Goal: Information Seeking & Learning: Learn about a topic

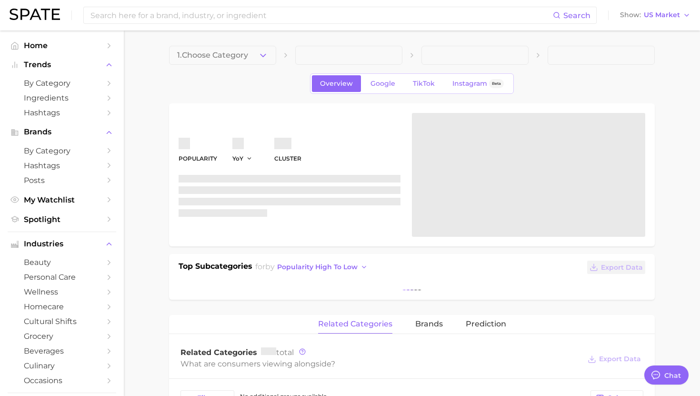
type textarea "x"
click at [658, 15] on span "US Market" at bounding box center [662, 14] width 36 height 5
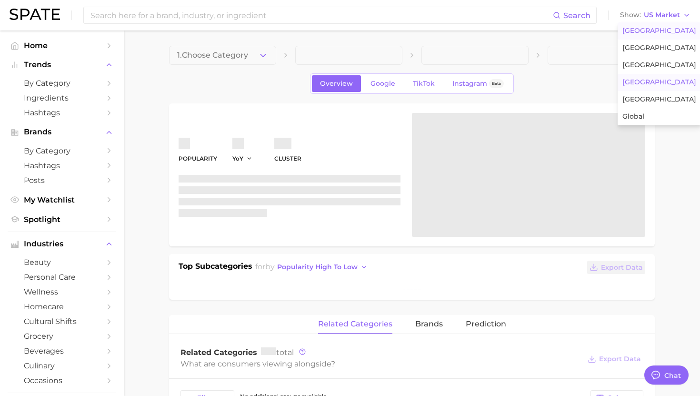
click at [640, 84] on span "South Korea" at bounding box center [660, 82] width 74 height 8
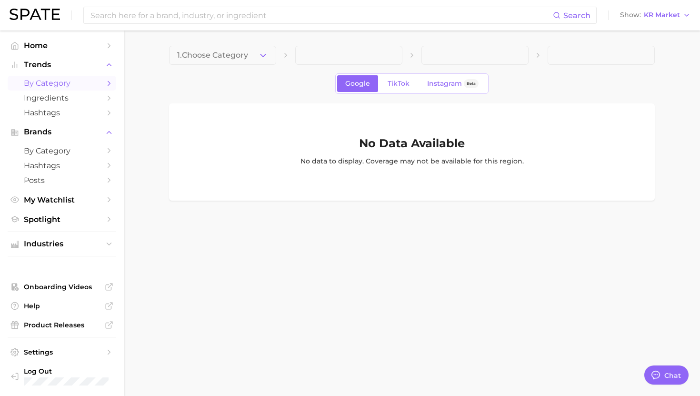
click at [47, 86] on span "by Category" at bounding box center [62, 83] width 76 height 9
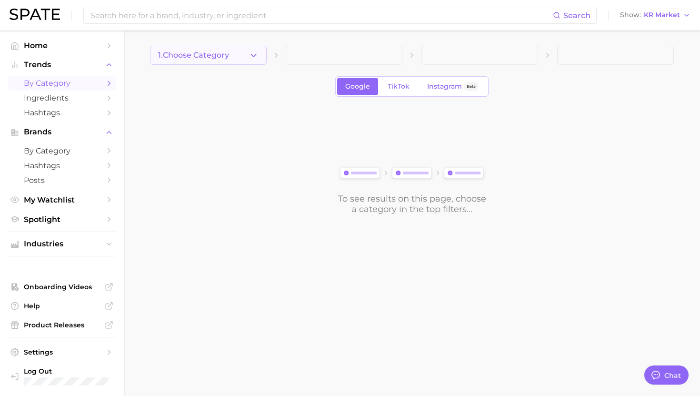
click at [224, 62] on button "1. Choose Category" at bounding box center [208, 55] width 117 height 19
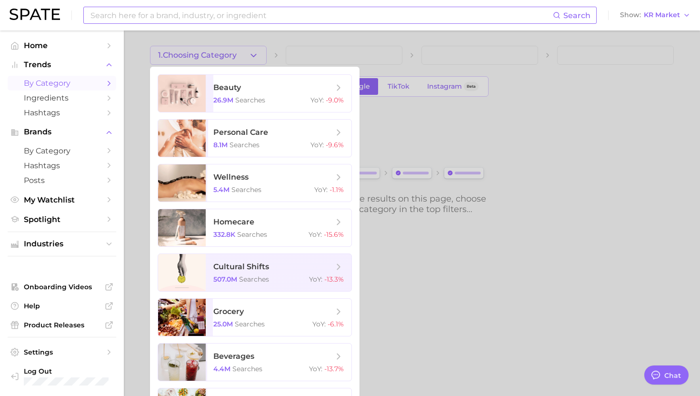
click at [248, 16] on input at bounding box center [321, 15] width 463 height 16
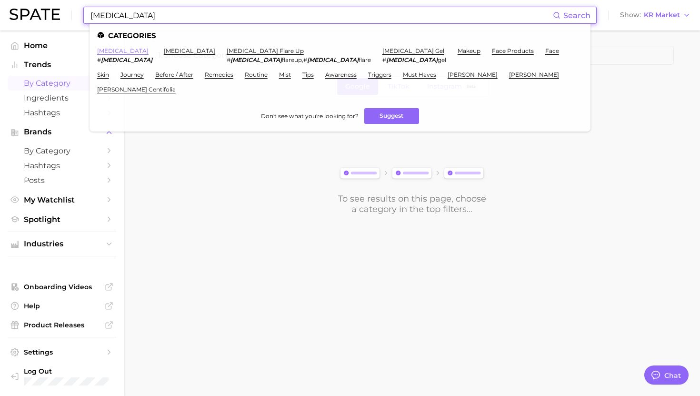
type input "rosacea"
click at [113, 52] on link "rosacea" at bounding box center [122, 50] width 51 height 7
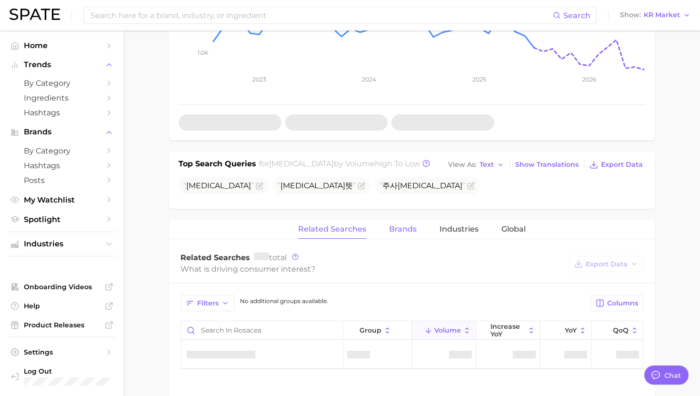
click at [409, 221] on button "Brands" at bounding box center [403, 229] width 28 height 19
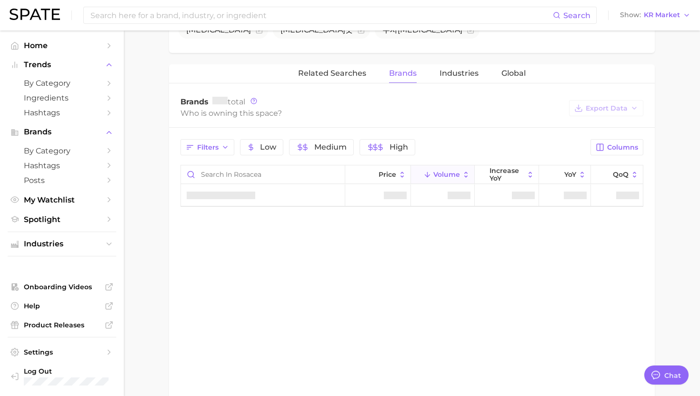
scroll to position [409, 0]
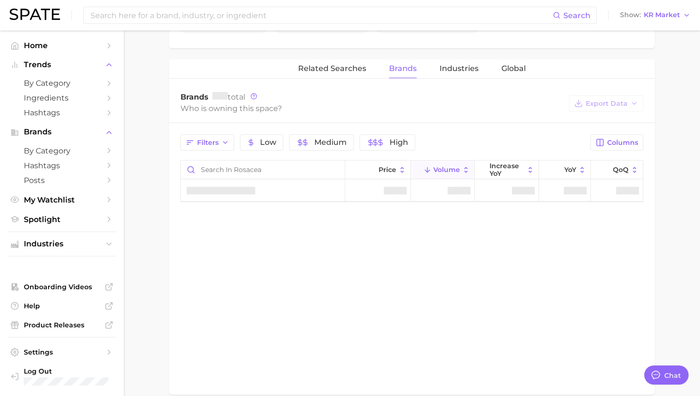
type textarea "x"
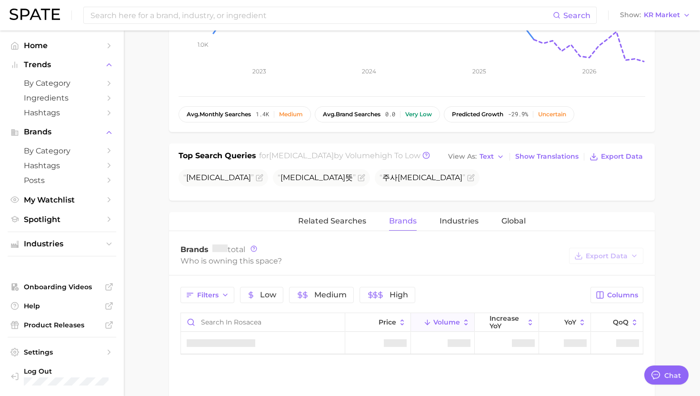
scroll to position [254, 0]
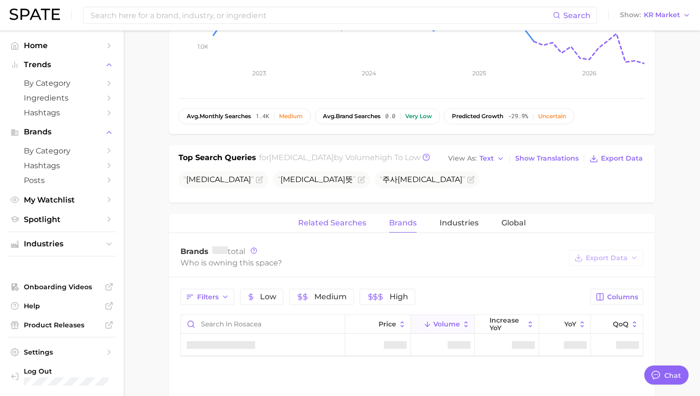
click at [336, 222] on span "Related Searches" at bounding box center [332, 223] width 68 height 9
click at [392, 223] on span "Brands" at bounding box center [403, 223] width 28 height 9
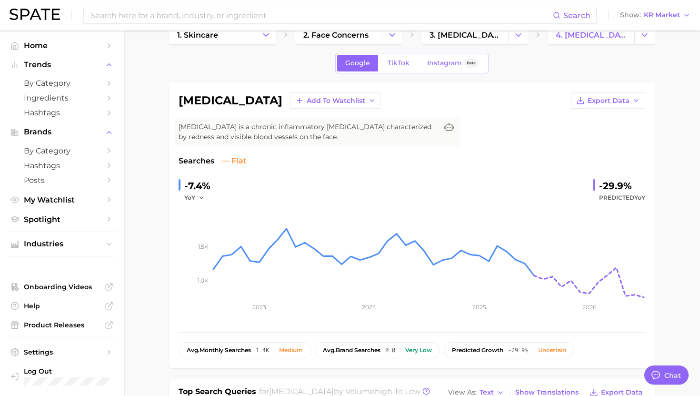
scroll to position [0, 0]
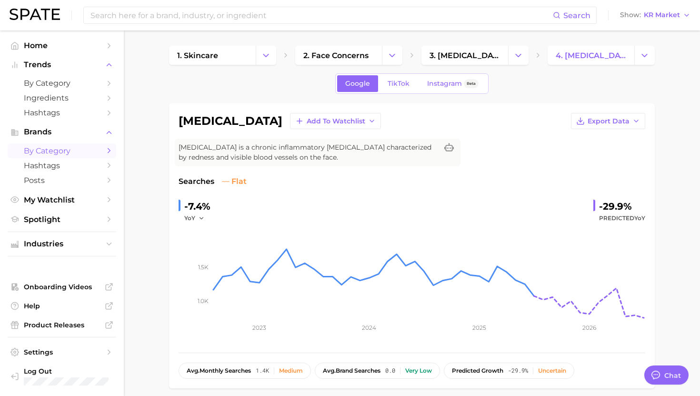
click at [54, 152] on span "by Category" at bounding box center [62, 150] width 76 height 9
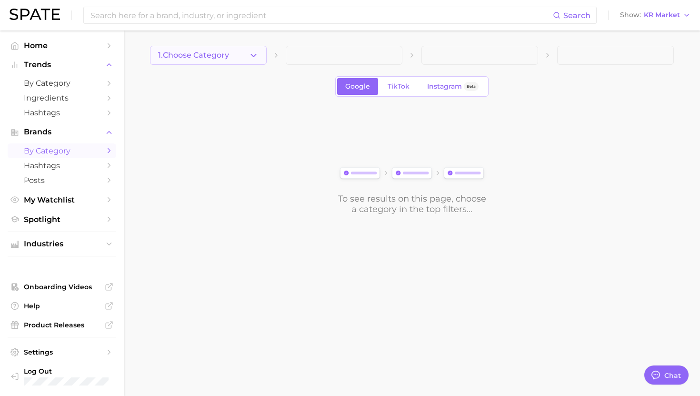
click at [201, 60] on button "1. Choose Category" at bounding box center [208, 55] width 117 height 19
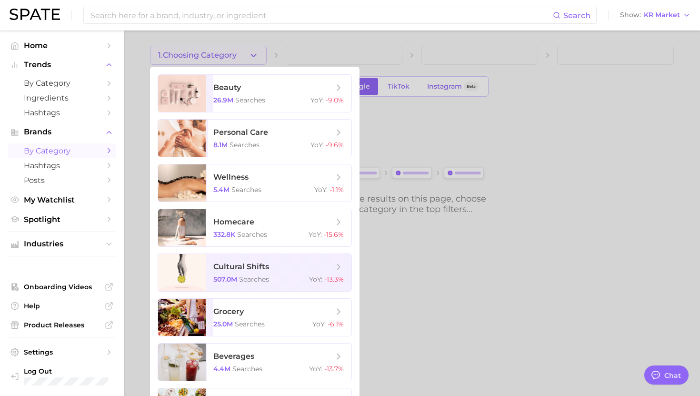
click at [152, 70] on ul "beauty 26.9m searches YoY : -9.0% personal care 8.1m searches YoY : -9.6% welln…" at bounding box center [255, 273] width 210 height 412
click at [160, 15] on input at bounding box center [321, 15] width 463 height 16
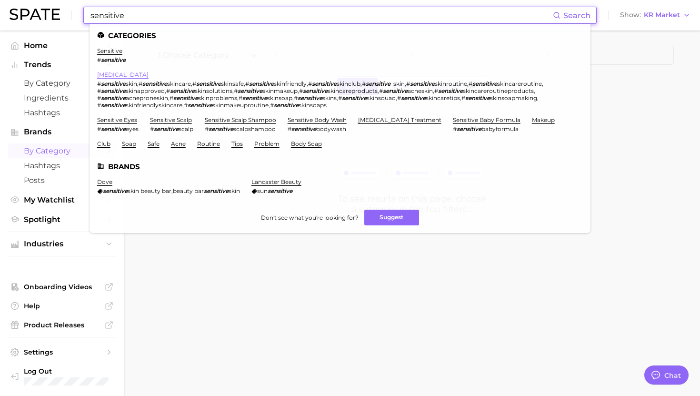
type input "sensitive"
click at [124, 75] on link "sensitive skin" at bounding box center [122, 74] width 51 height 7
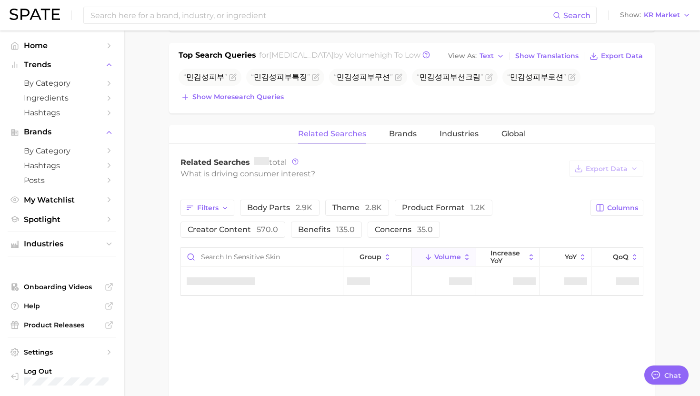
scroll to position [369, 0]
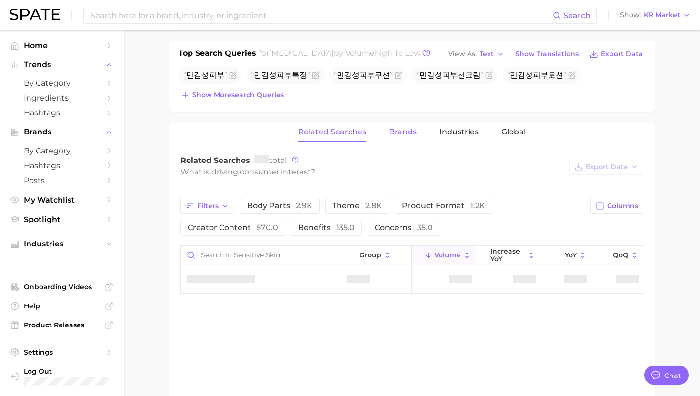
click at [402, 128] on span "Brands" at bounding box center [403, 132] width 28 height 9
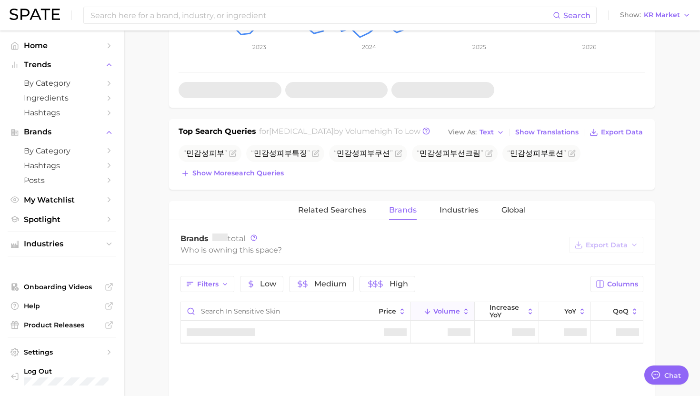
scroll to position [293, 0]
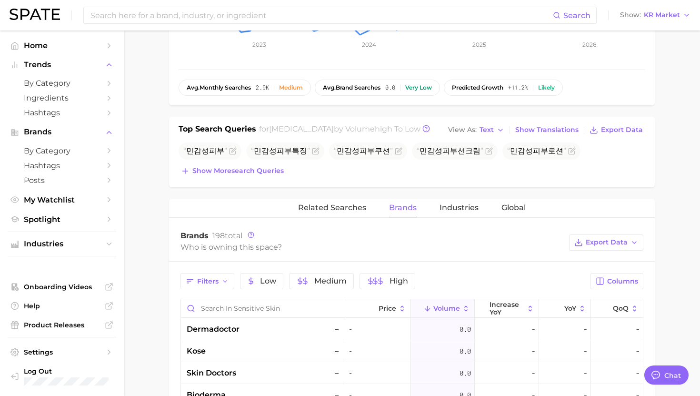
type textarea "x"
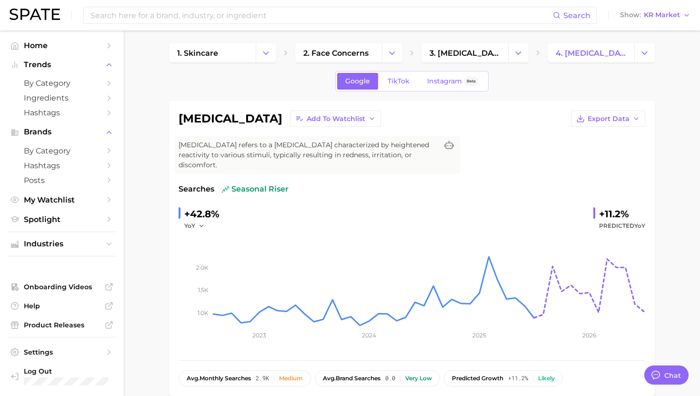
scroll to position [0, 0]
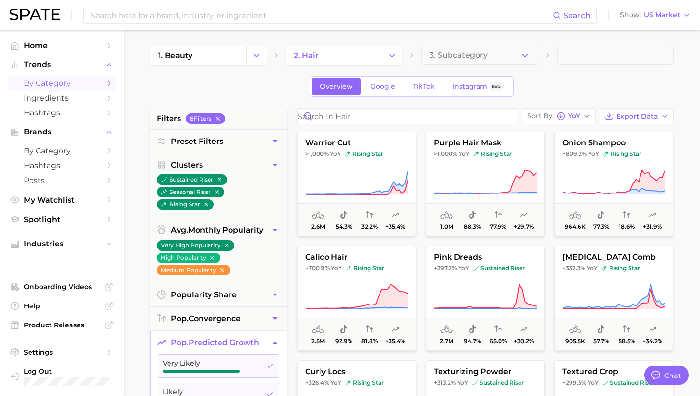
scroll to position [924, 0]
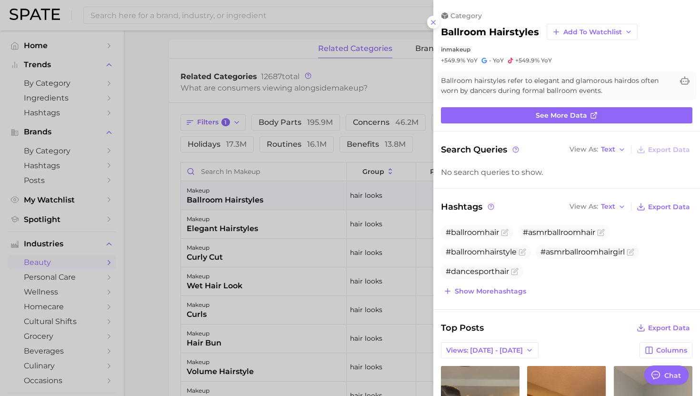
scroll to position [924, 0]
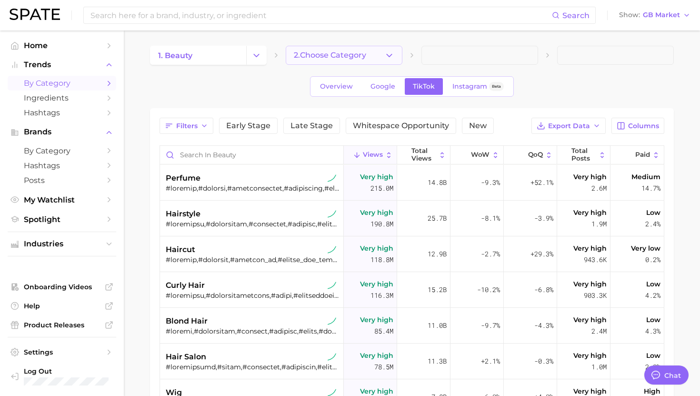
scroll to position [923, 0]
